Goal: Transaction & Acquisition: Purchase product/service

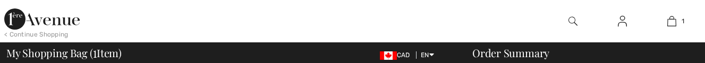
click at [672, 23] on img at bounding box center [671, 21] width 9 height 13
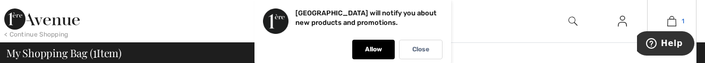
click at [672, 20] on img at bounding box center [671, 21] width 9 height 13
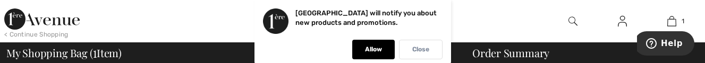
click at [417, 54] on div "Close" at bounding box center [421, 50] width 44 height 20
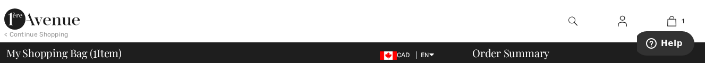
click at [417, 54] on span "EN English Français" at bounding box center [425, 55] width 18 height 7
